Goal: Check status: Check status

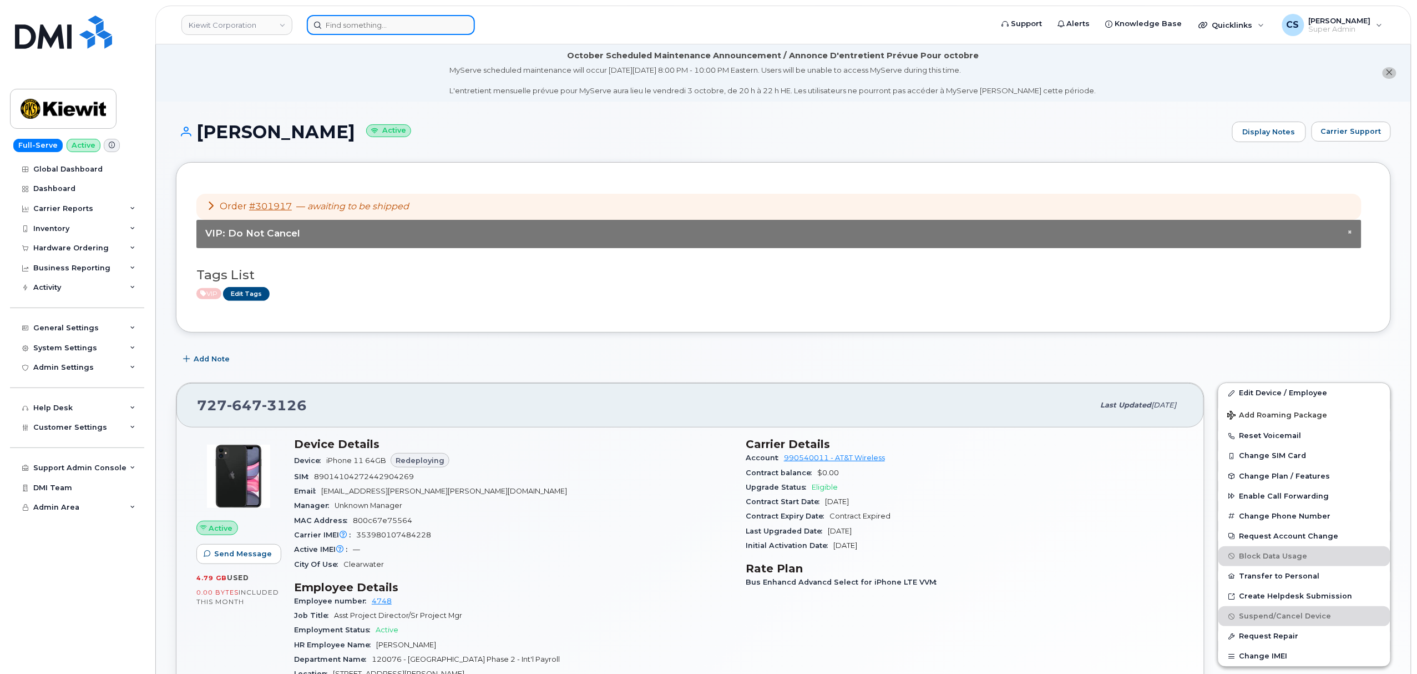
click at [409, 25] on input at bounding box center [391, 25] width 168 height 20
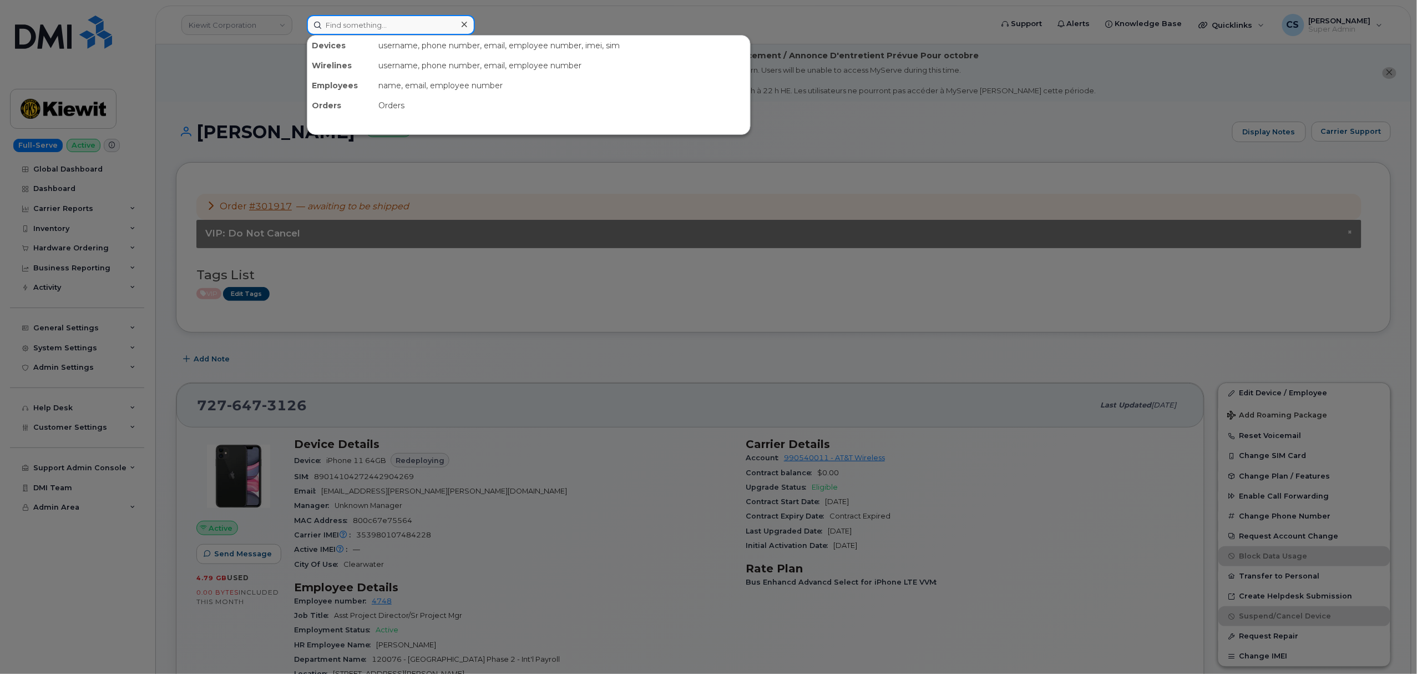
paste input "2084990779"
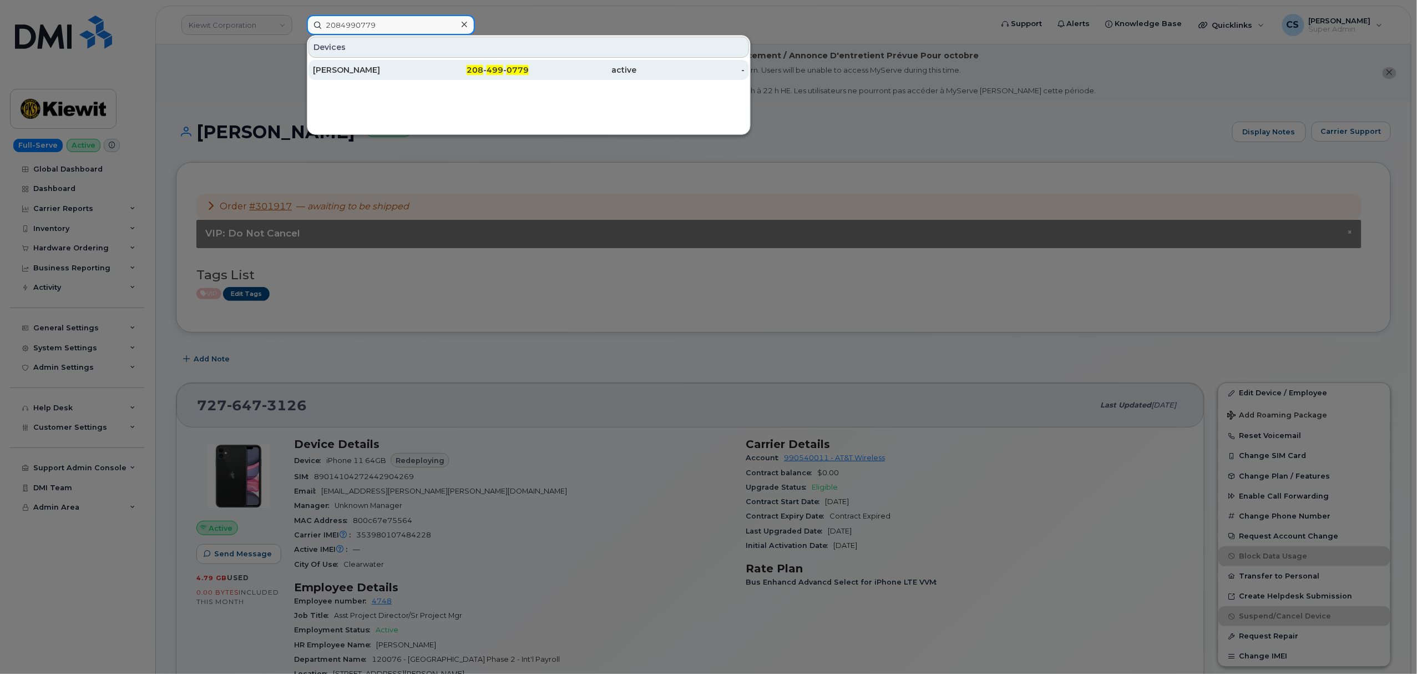
type input "2084990779"
click at [499, 70] on span "499" at bounding box center [495, 70] width 17 height 10
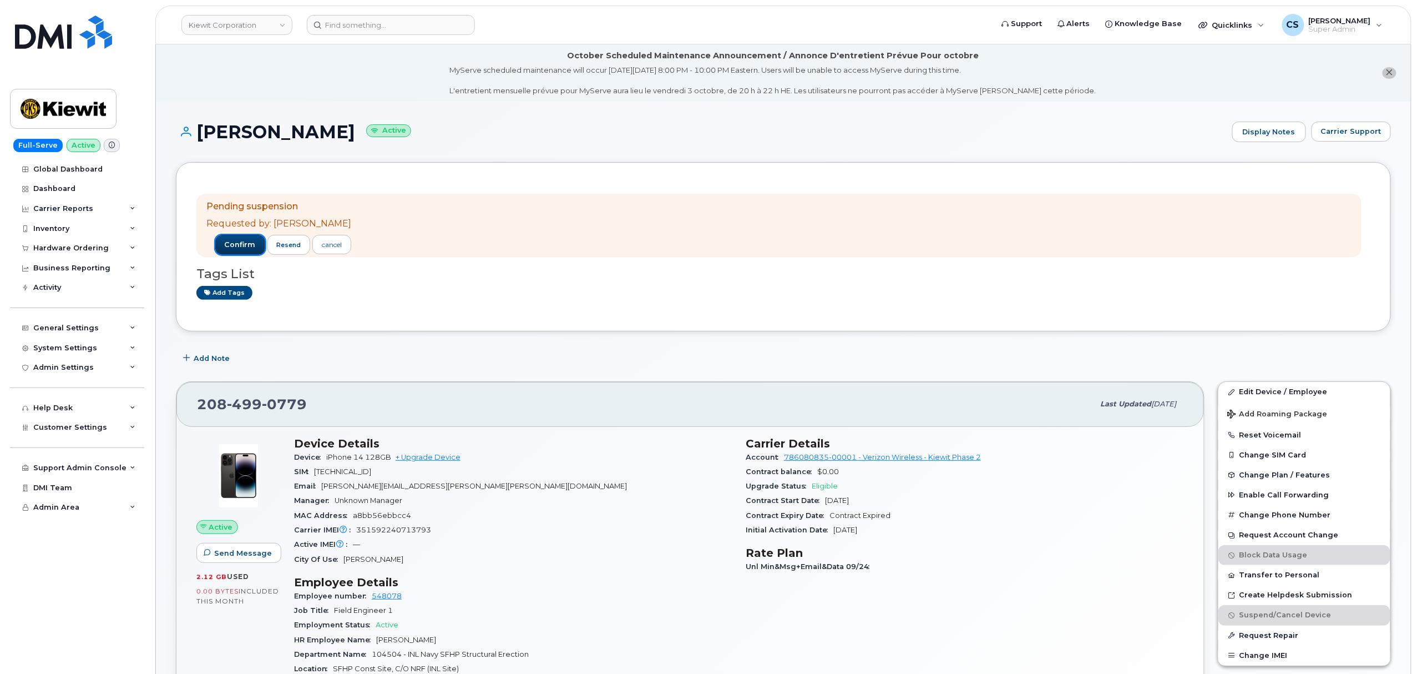
click at [225, 240] on span "confirm" at bounding box center [240, 245] width 31 height 10
